Goal: Task Accomplishment & Management: Use online tool/utility

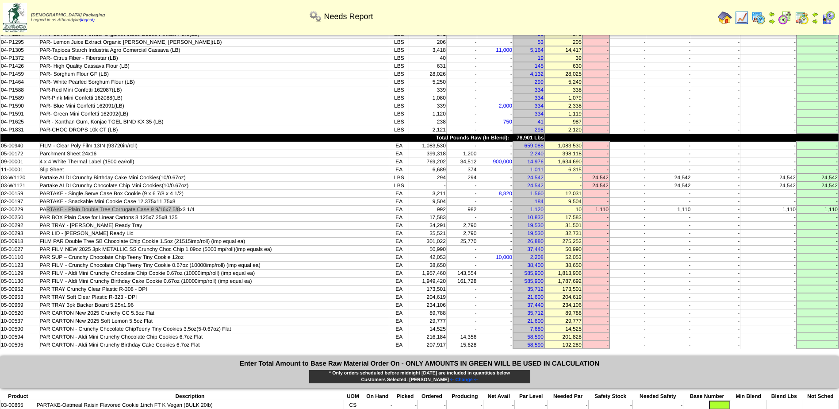
scroll to position [199, 0]
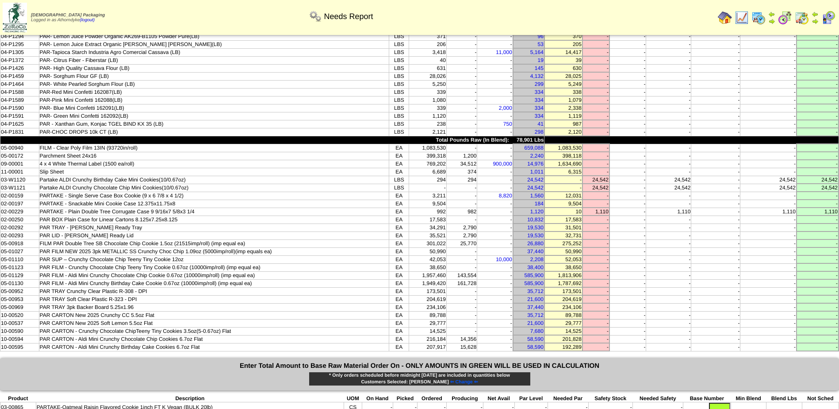
click at [241, 263] on td "PAR FILM - Crunchy Chocolate Chip Teeny Tiny Cookie 0.67oz (10000imp/roll) (imp…" at bounding box center [214, 267] width 350 height 8
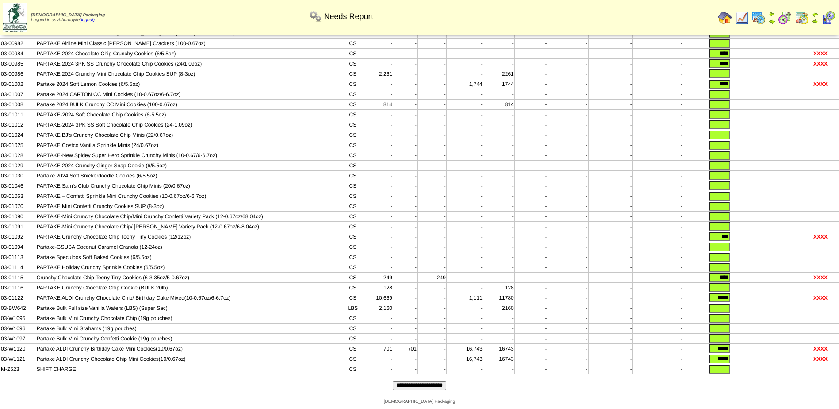
scroll to position [553, 0]
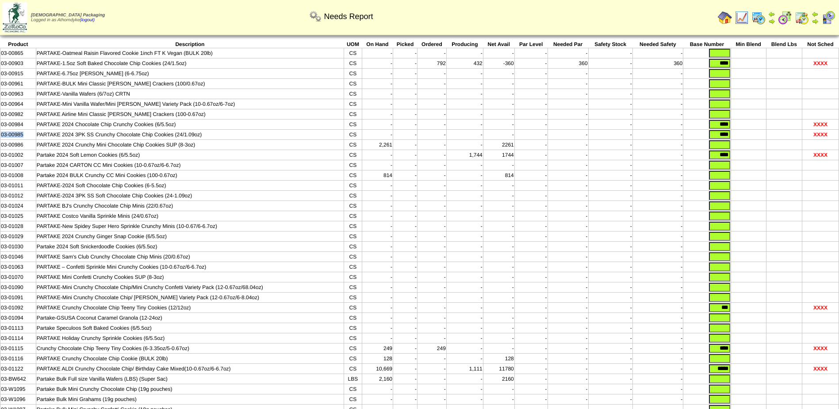
drag, startPoint x: 24, startPoint y: 138, endPoint x: 0, endPoint y: 140, distance: 24.0
click at [0, 140] on td "03-00985" at bounding box center [18, 135] width 36 height 10
copy td "03-00985"
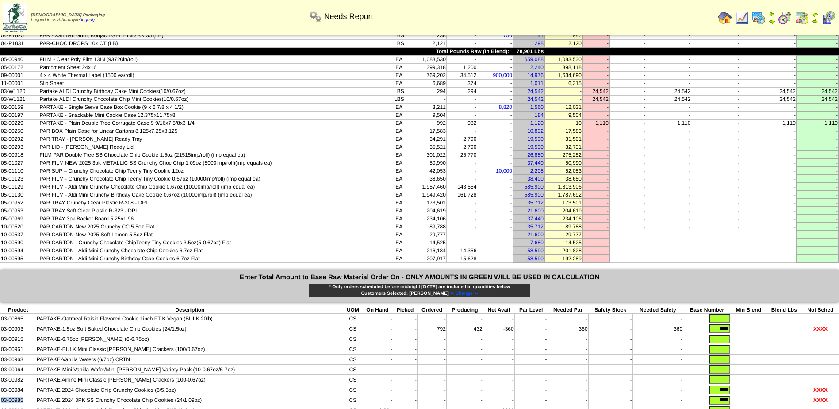
scroll to position [243, 0]
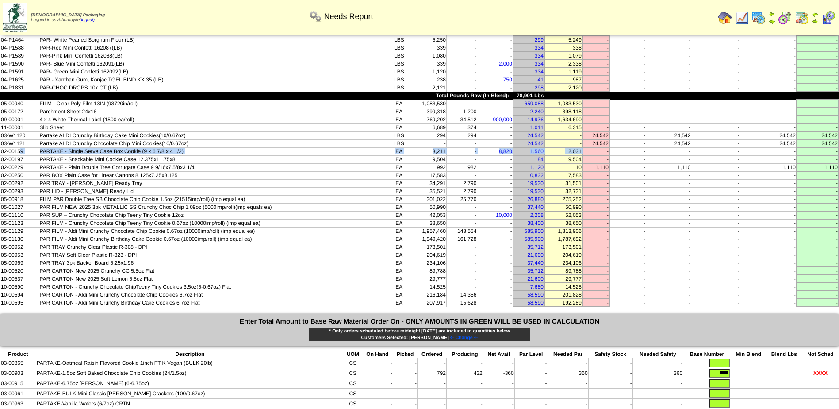
drag, startPoint x: 22, startPoint y: 151, endPoint x: 595, endPoint y: 148, distance: 573.6
click at [595, 148] on tr "02-00159 PARTAKE - Single Serve Case Box Cookie (9 x 6 7/8 x 4 1/2) EA 3,211 - …" at bounding box center [419, 151] width 839 height 8
click at [446, 151] on td "-" at bounding box center [461, 151] width 31 height 8
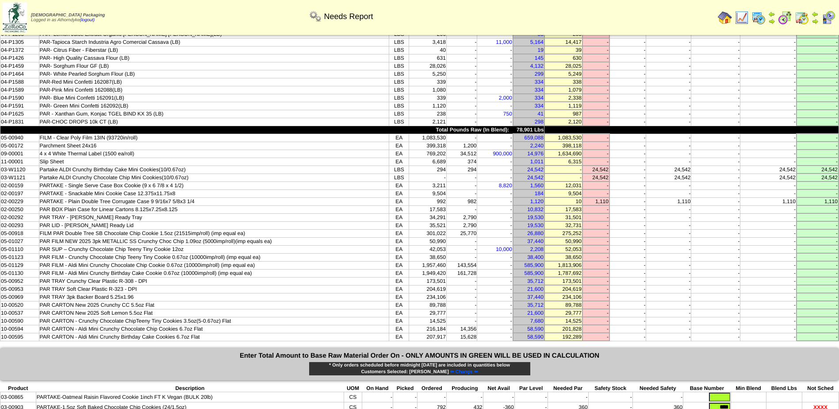
scroll to position [199, 0]
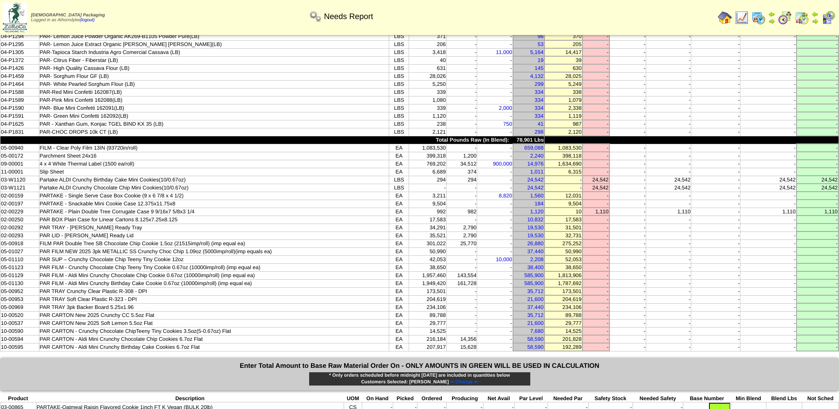
drag, startPoint x: 431, startPoint y: 198, endPoint x: 444, endPoint y: 197, distance: 12.8
click at [444, 197] on td "3,211" at bounding box center [428, 196] width 38 height 8
drag, startPoint x: 444, startPoint y: 197, endPoint x: 496, endPoint y: 199, distance: 52.7
click at [496, 199] on td "8,820" at bounding box center [495, 196] width 36 height 8
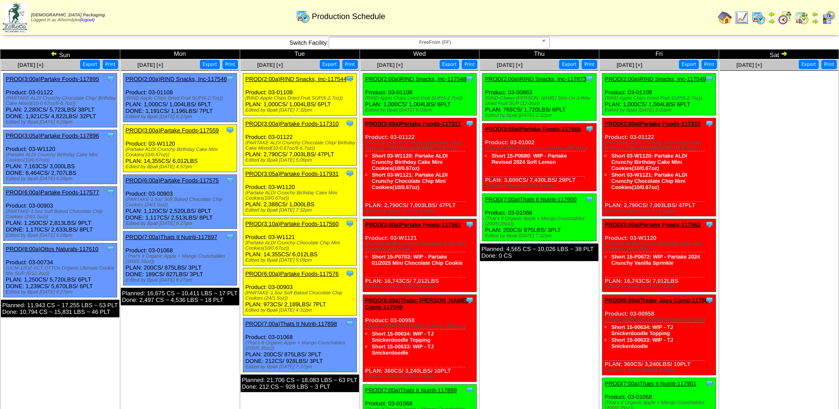
click at [730, 16] on img at bounding box center [725, 18] width 14 height 14
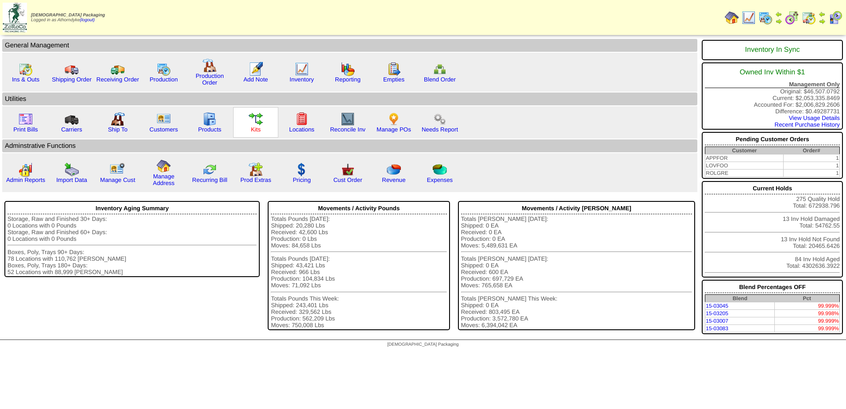
click at [260, 126] on link "Kits" at bounding box center [256, 129] width 10 height 7
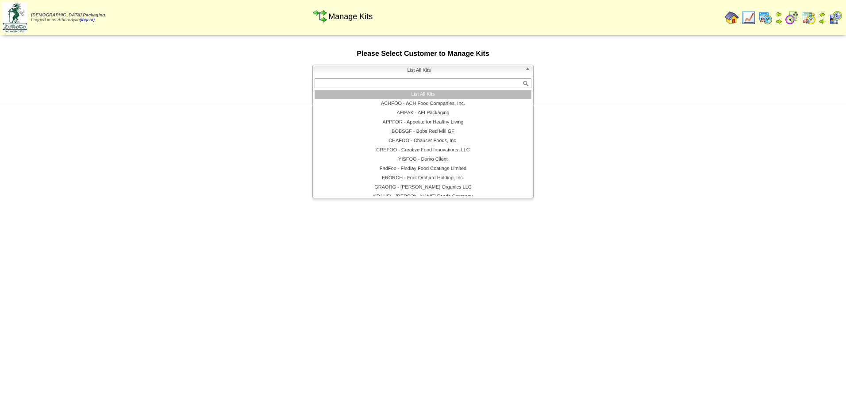
click at [449, 72] on span "List All Kits" at bounding box center [418, 70] width 205 height 11
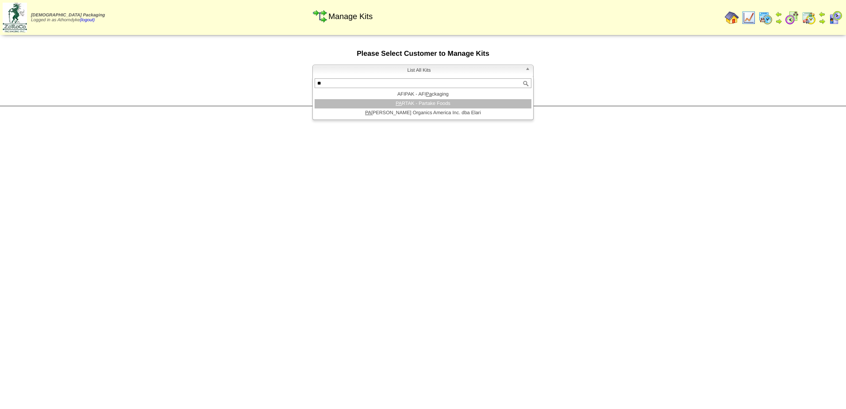
type input "**"
click at [458, 104] on li "PA RTAK - Partake Foods" at bounding box center [422, 103] width 217 height 9
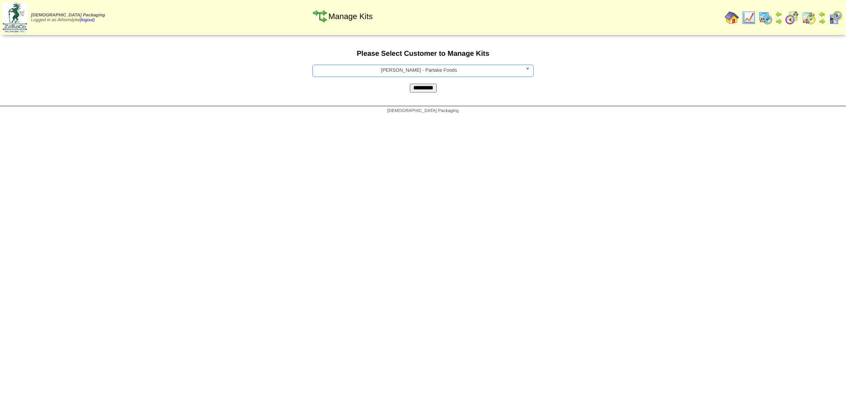
click at [410, 90] on input "*********" at bounding box center [423, 88] width 27 height 9
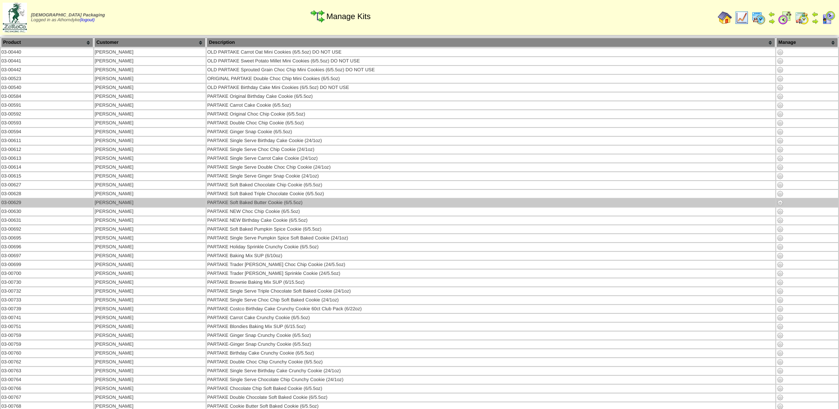
scroll to position [1148, 0]
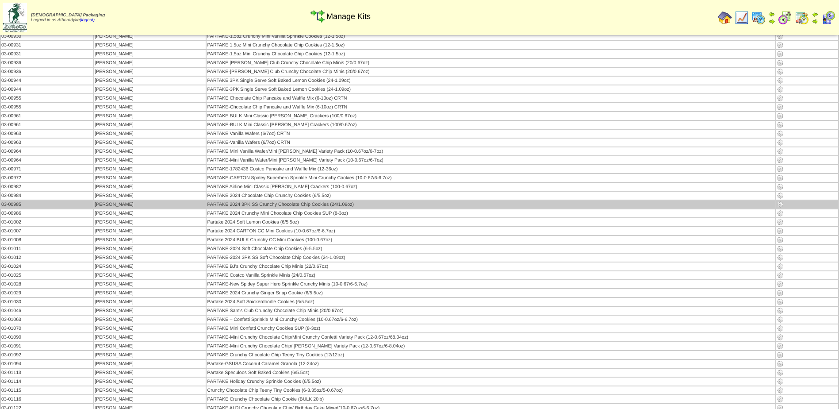
click at [779, 205] on img at bounding box center [780, 204] width 7 height 7
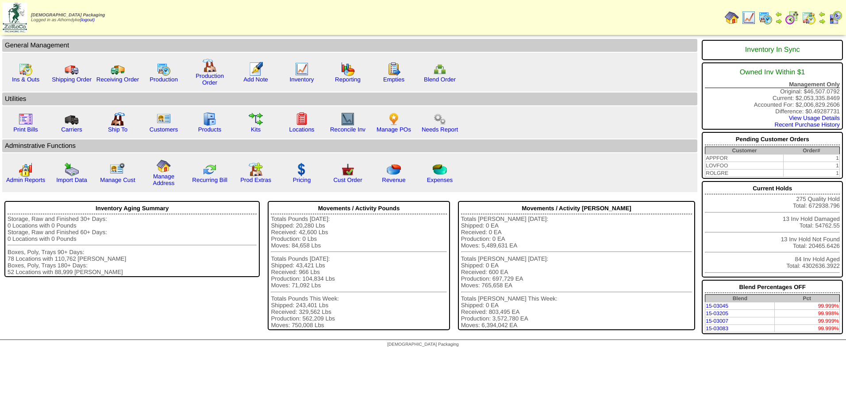
click at [810, 17] on img at bounding box center [808, 18] width 14 height 14
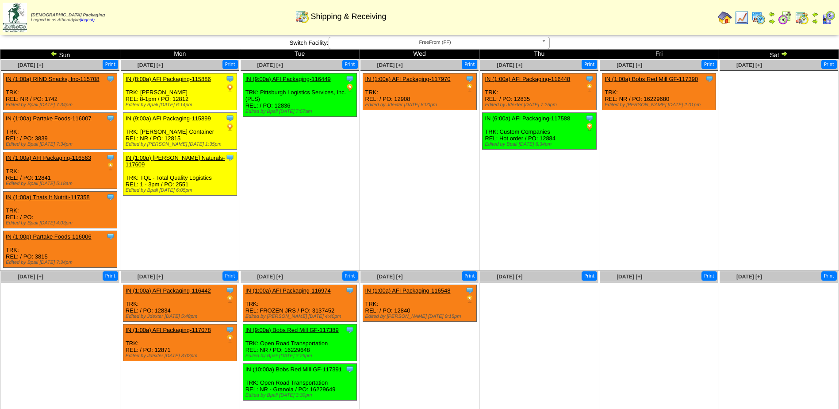
click at [761, 17] on img at bounding box center [758, 18] width 14 height 14
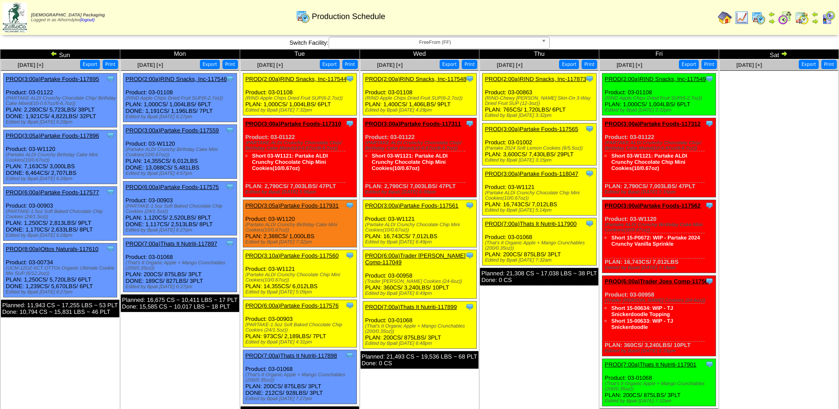
click at [791, 330] on td "Oct 18 [+] Print Export" at bounding box center [779, 243] width 120 height 368
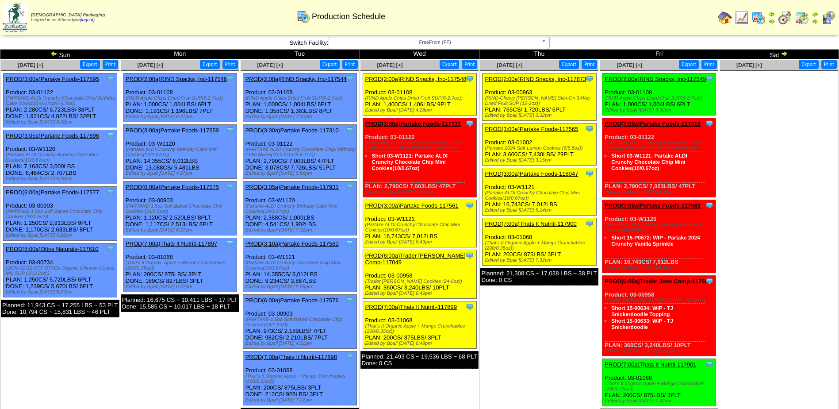
click at [748, 173] on ul at bounding box center [779, 137] width 119 height 133
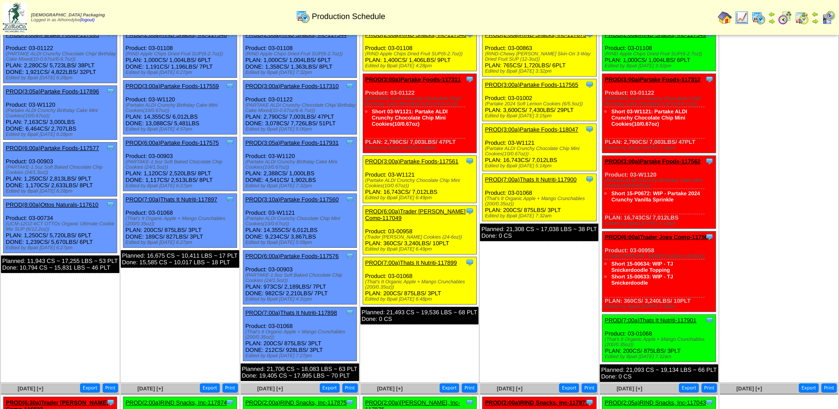
drag, startPoint x: 263, startPoint y: 286, endPoint x: 273, endPoint y: 286, distance: 10.6
click at [273, 286] on div "Clone Item PROD(6:00a)Partake Foods-117576 Partake Foods ScheduleID: 117576 218…" at bounding box center [300, 277] width 114 height 54
click at [186, 292] on td "[DATE] [+] Print Export Clone Item PROD(2:00a)RIND Snacks, Inc-117546 RIND Snac…" at bounding box center [180, 199] width 120 height 368
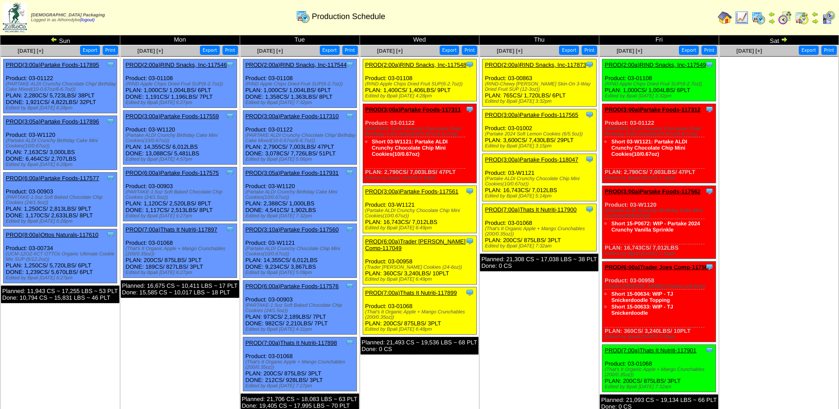
scroll to position [0, 0]
